Goal: Transaction & Acquisition: Purchase product/service

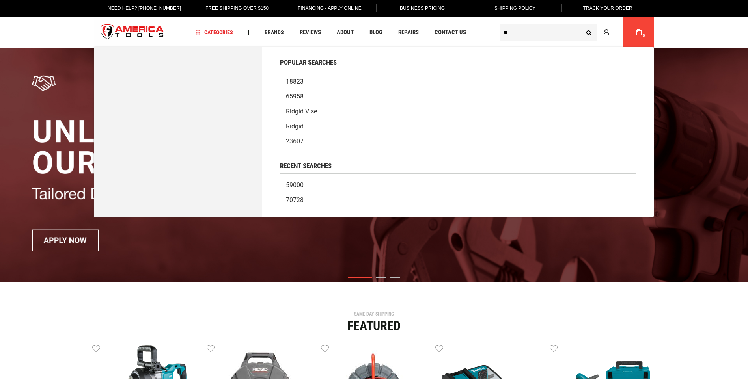
type input "**"
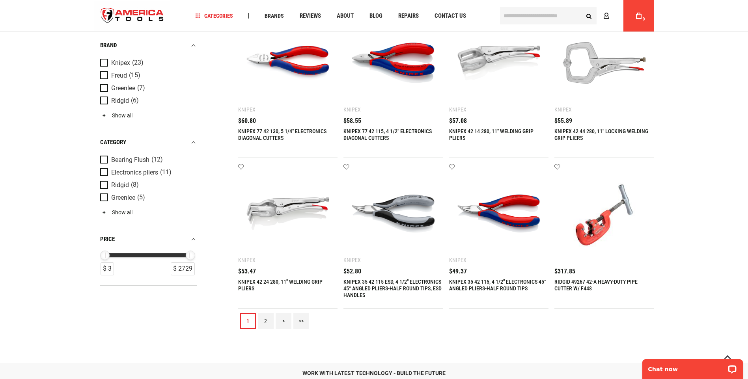
scroll to position [867, 0]
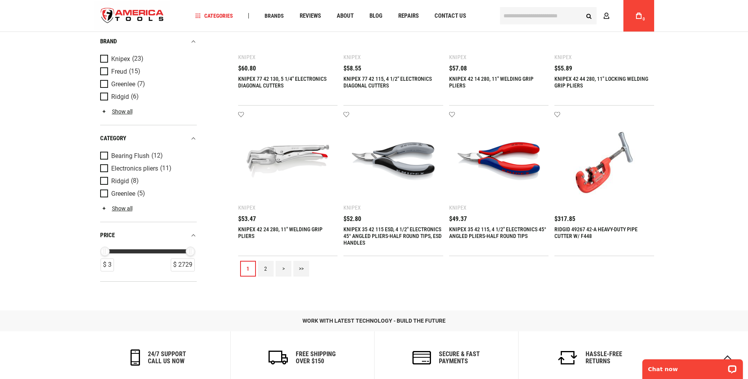
click at [593, 235] on div "RIDGID 49267 42-A HEAVY-DUTY PIPE CUTTER W/ F448" at bounding box center [604, 236] width 100 height 20
click at [590, 229] on link "RIDGID 49267 42-A HEAVY-DUTY PIPE CUTTER W/ F448" at bounding box center [595, 232] width 83 height 13
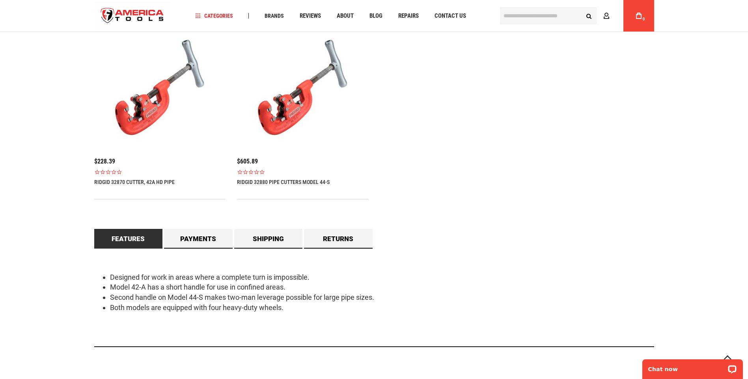
scroll to position [552, 0]
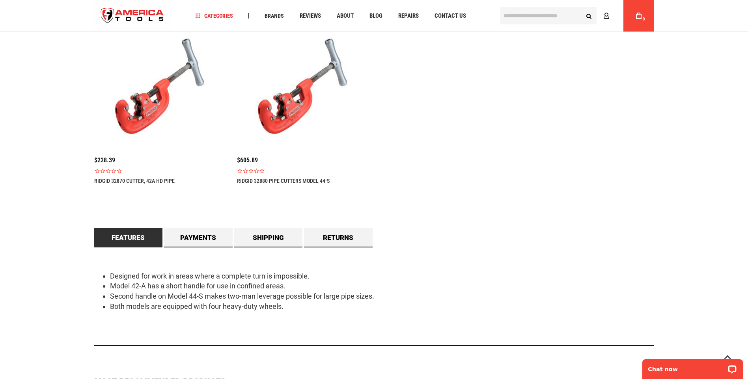
click at [257, 178] on link "RIDGID 32880 Pipe Cutters Model 44-S" at bounding box center [283, 181] width 93 height 6
